Goal: Find specific page/section: Find specific page/section

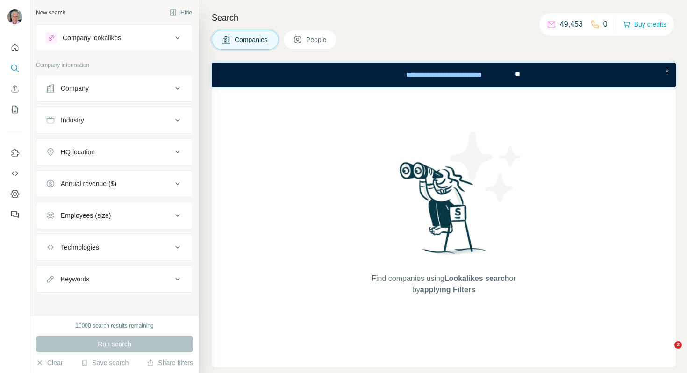
click at [302, 39] on icon at bounding box center [297, 39] width 9 height 9
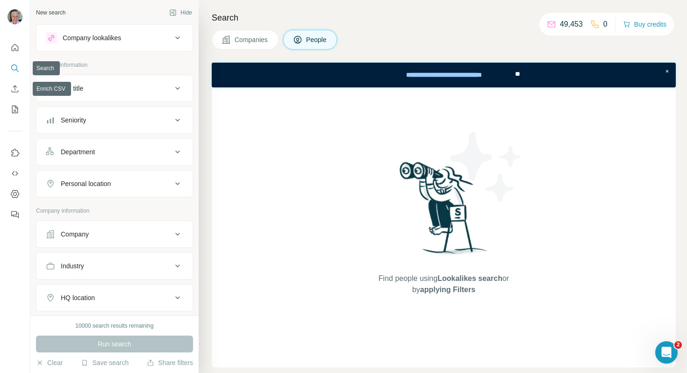
click at [16, 65] on icon "Search" at bounding box center [14, 68] width 9 height 9
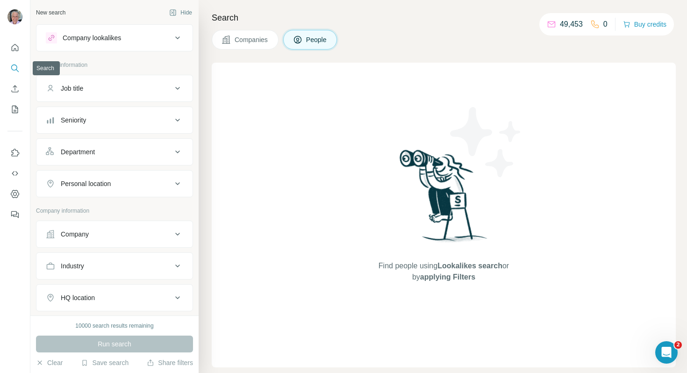
click at [16, 65] on icon "Search" at bounding box center [14, 68] width 9 height 9
click at [13, 72] on icon "Search" at bounding box center [14, 68] width 9 height 9
